Goal: Book appointment/travel/reservation

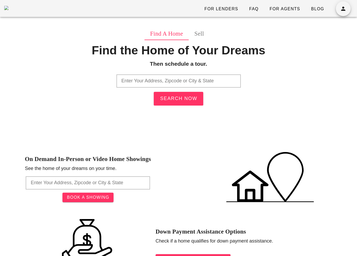
click at [234, 80] on input "text" at bounding box center [178, 81] width 124 height 13
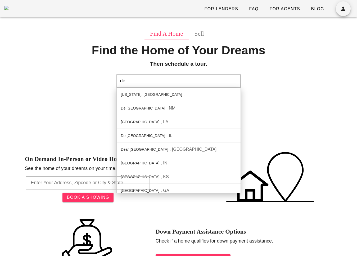
type input "d"
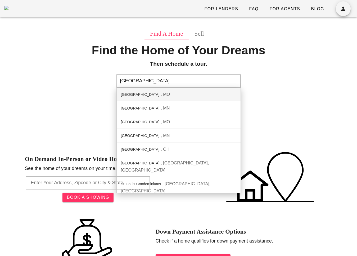
type input "St. Louis City, MO"
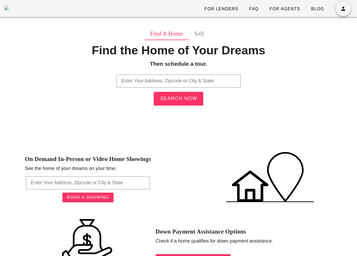
click at [180, 77] on input "text" at bounding box center [178, 81] width 124 height 13
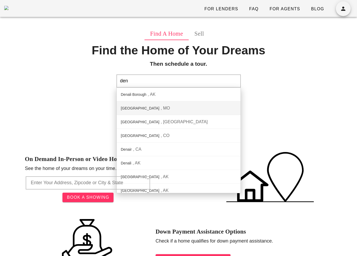
click at [177, 106] on div "Dent County MO" at bounding box center [179, 109] width 124 height 14
type input "Dent County, MO"
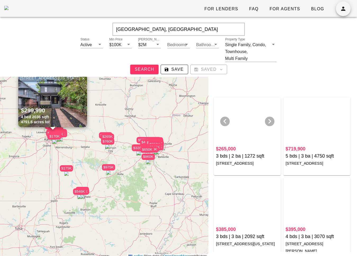
click at [258, 124] on div at bounding box center [247, 122] width 63 height 45
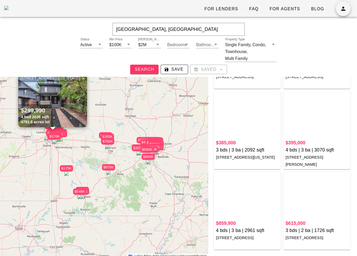
scroll to position [103, 0]
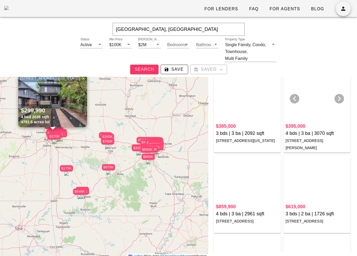
click at [312, 97] on div at bounding box center [316, 99] width 63 height 45
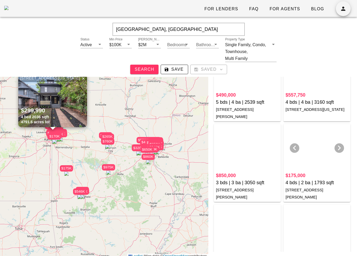
scroll to position [299, 0]
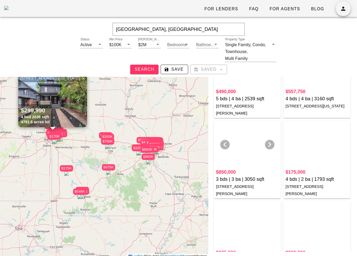
click at [243, 147] on div at bounding box center [247, 145] width 63 height 45
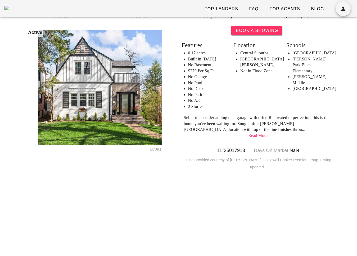
scroll to position [65, 0]
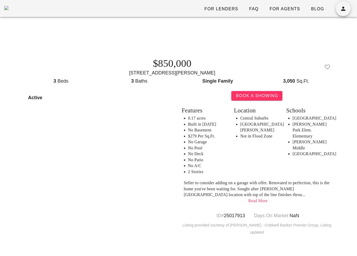
click at [231, 156] on div "Location [GEOGRAPHIC_DATA] [GEOGRAPHIC_DATA][PERSON_NAME] Not in Flood Zone" at bounding box center [257, 140] width 52 height 75
click at [236, 178] on div "Book A Showing Features 0.17 acres Built in [DATE] No Basement $279 Per Sq.Ft. …" at bounding box center [256, 163] width 157 height 151
click at [256, 203] on link "Read More" at bounding box center [257, 201] width 19 height 4
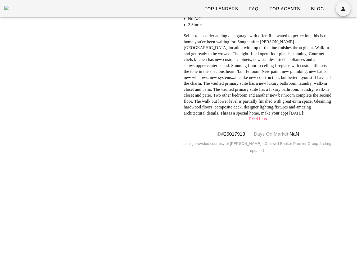
scroll to position [142, 0]
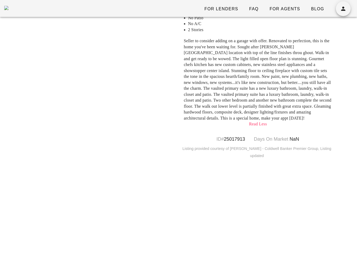
click at [258, 126] on link "Read Less" at bounding box center [258, 124] width 18 height 4
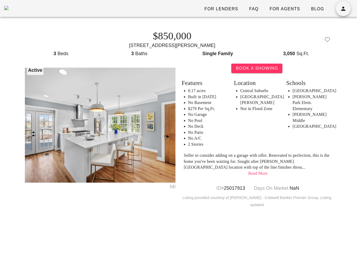
scroll to position [25, 0]
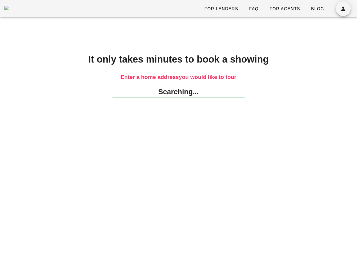
click at [345, 185] on div "It only takes minutes to book a showing Enter a home address you would like to …" at bounding box center [178, 151] width 357 height 268
